Goal: Task Accomplishment & Management: Use online tool/utility

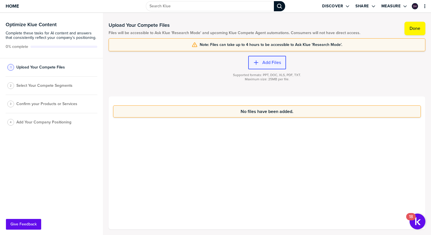
click at [268, 62] on label "Add Files" at bounding box center [271, 63] width 19 height 6
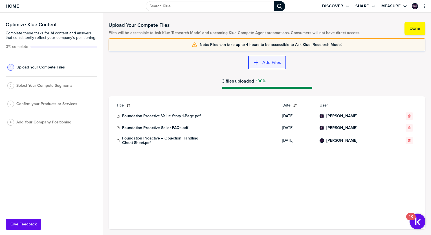
click at [260, 61] on div "button" at bounding box center [260, 63] width 3 height 6
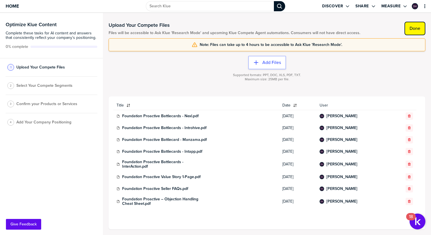
click at [412, 25] on button "Done" at bounding box center [414, 29] width 21 height 14
click at [53, 88] on span "Select Your Compete Segments" at bounding box center [44, 87] width 56 height 5
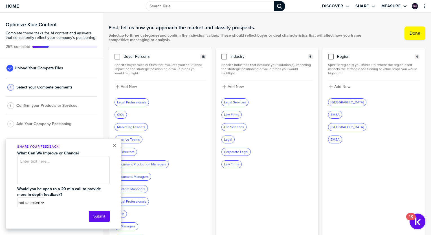
click at [131, 102] on div "Legal Professionals" at bounding box center [132, 102] width 34 height 7
click at [410, 32] on label "Done" at bounding box center [415, 33] width 11 height 6
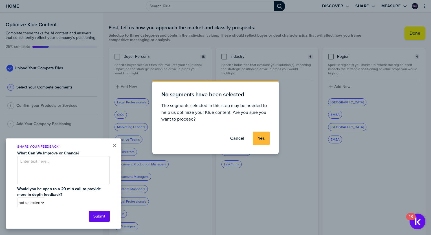
click at [260, 138] on label "Yes" at bounding box center [261, 139] width 7 height 6
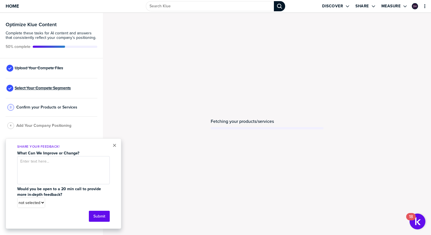
click at [26, 87] on span "Select Your Compete Segments" at bounding box center [43, 88] width 56 height 5
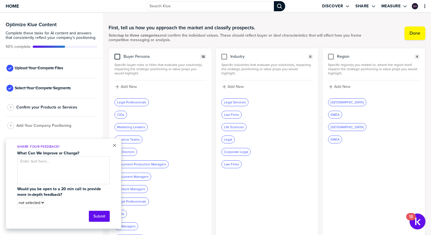
click at [116, 56] on div at bounding box center [118, 57] width 6 height 6
click at [117, 54] on input "checkbox" at bounding box center [117, 54] width 0 height 0
click at [224, 58] on div at bounding box center [224, 57] width 6 height 6
click at [224, 54] on input "checkbox" at bounding box center [224, 54] width 0 height 0
click at [328, 58] on div at bounding box center [331, 57] width 6 height 6
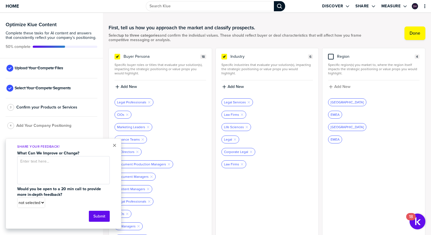
click at [331, 54] on input "checkbox" at bounding box center [331, 54] width 0 height 0
click at [411, 31] on label "Done" at bounding box center [415, 33] width 11 height 6
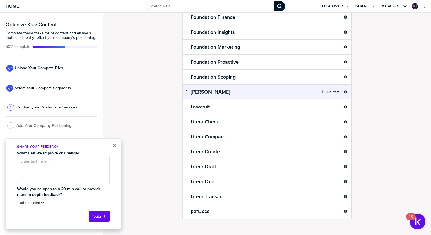
scroll to position [544, 0]
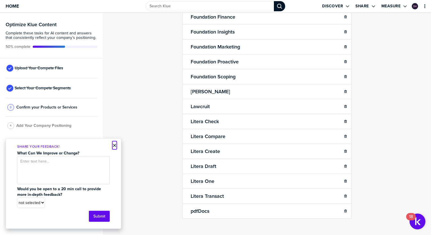
click at [113, 147] on button "×" at bounding box center [115, 145] width 4 height 7
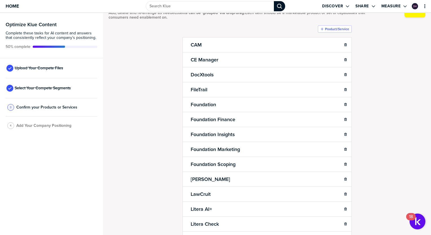
scroll to position [0, 0]
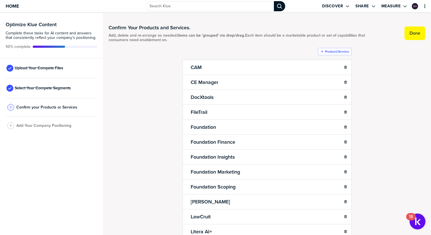
drag, startPoint x: 406, startPoint y: 33, endPoint x: 390, endPoint y: 41, distance: 17.4
click at [390, 41] on div "Confirm Your Products and Services. Add, delete and re-arrange as needed. Items…" at bounding box center [267, 33] width 317 height 29
click at [405, 36] on button "Done" at bounding box center [414, 34] width 21 height 14
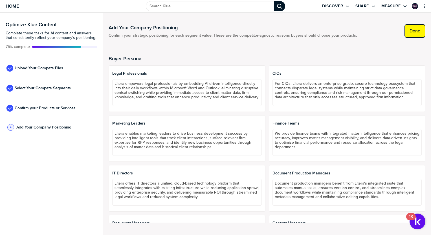
click at [413, 31] on label "Done" at bounding box center [415, 31] width 11 height 6
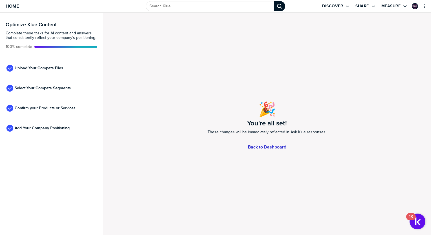
click at [259, 148] on link "Back to Dashboard" at bounding box center [267, 147] width 38 height 5
